Goal: Use online tool/utility: Use online tool/utility

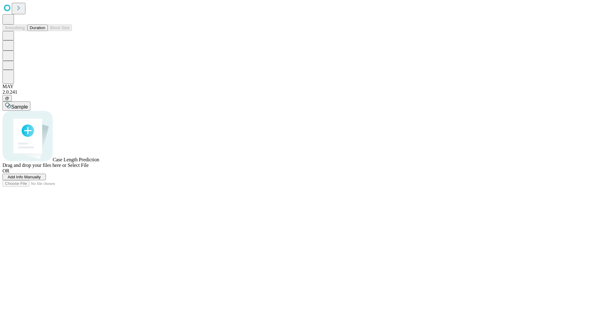
click at [45, 31] on button "Duration" at bounding box center [37, 27] width 20 height 7
click at [89, 168] on span "Select File" at bounding box center [78, 164] width 21 height 5
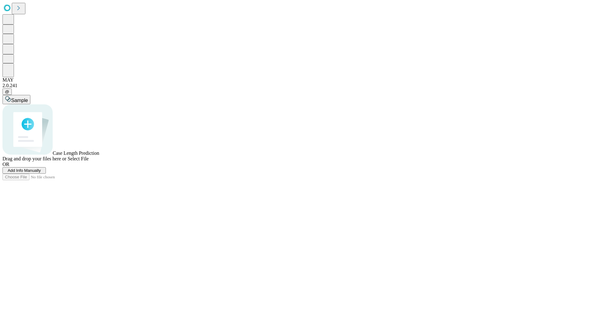
click at [89, 161] on span "Select File" at bounding box center [78, 158] width 21 height 5
